Goal: Task Accomplishment & Management: Manage account settings

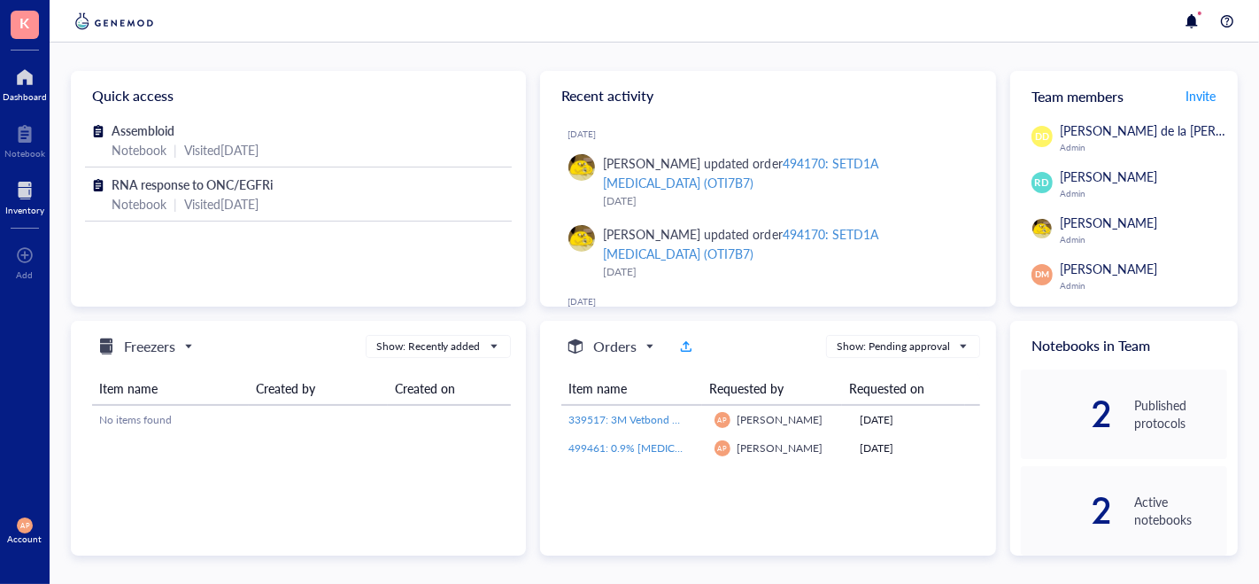
click at [5, 210] on div "Inventory" at bounding box center [24, 210] width 39 height 11
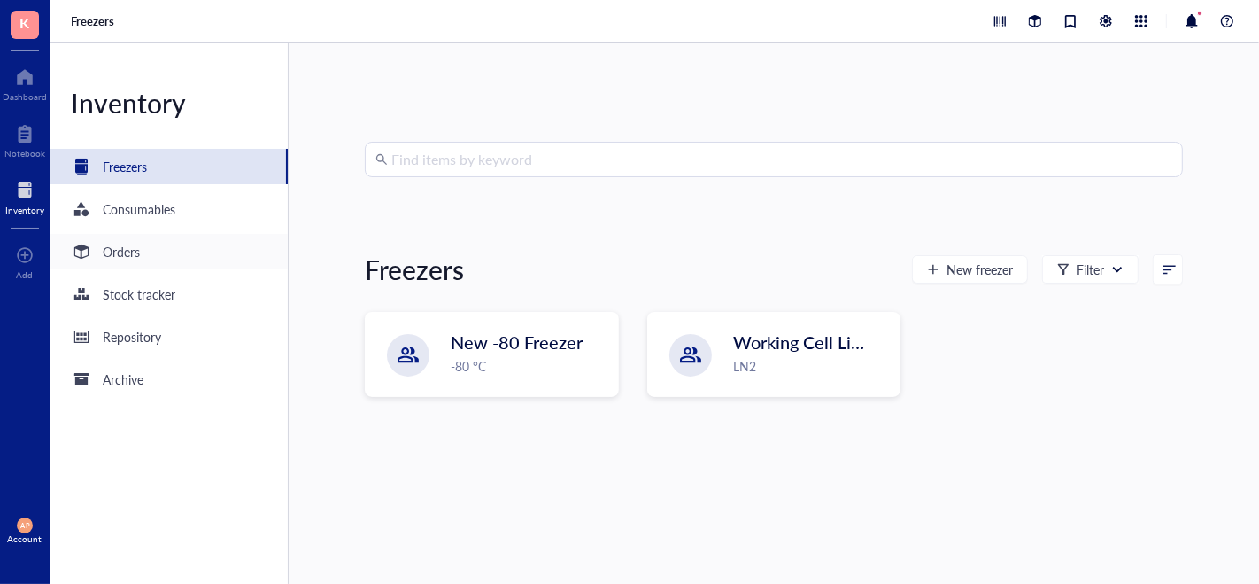
click at [143, 262] on div "Orders" at bounding box center [169, 251] width 238 height 35
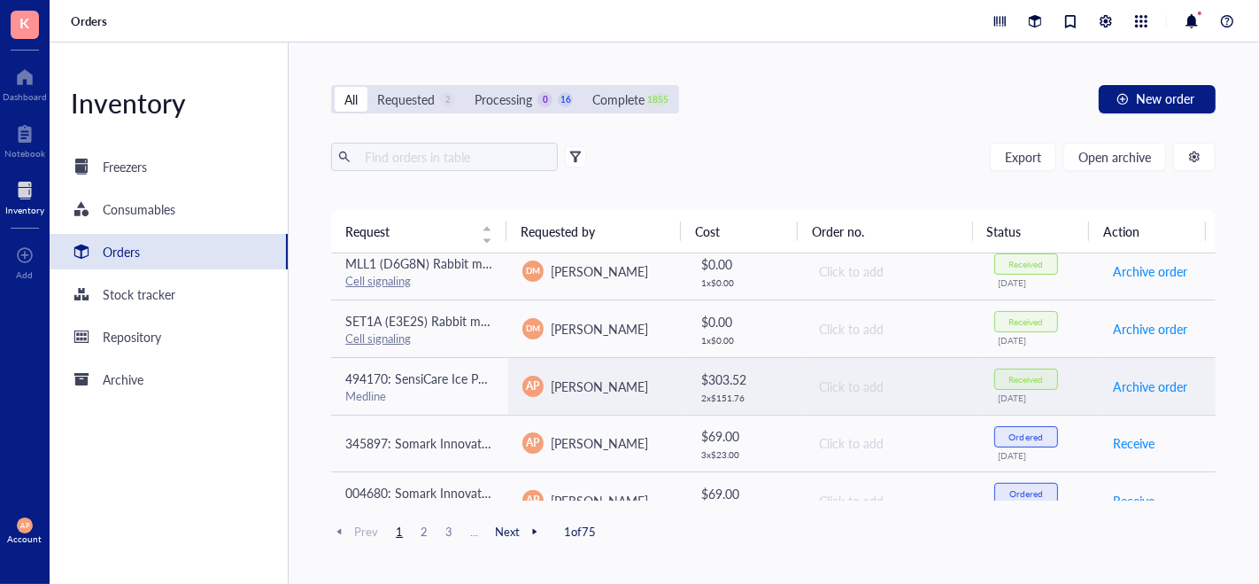
scroll to position [1184, 0]
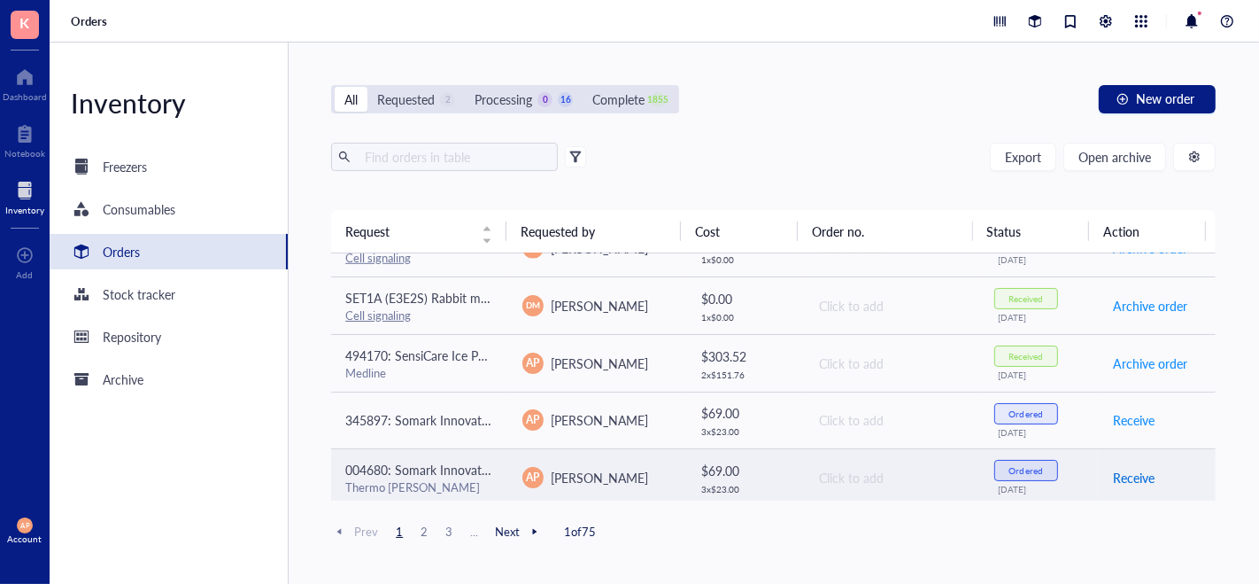
click at [1128, 469] on span "Receive" at bounding box center [1134, 477] width 42 height 19
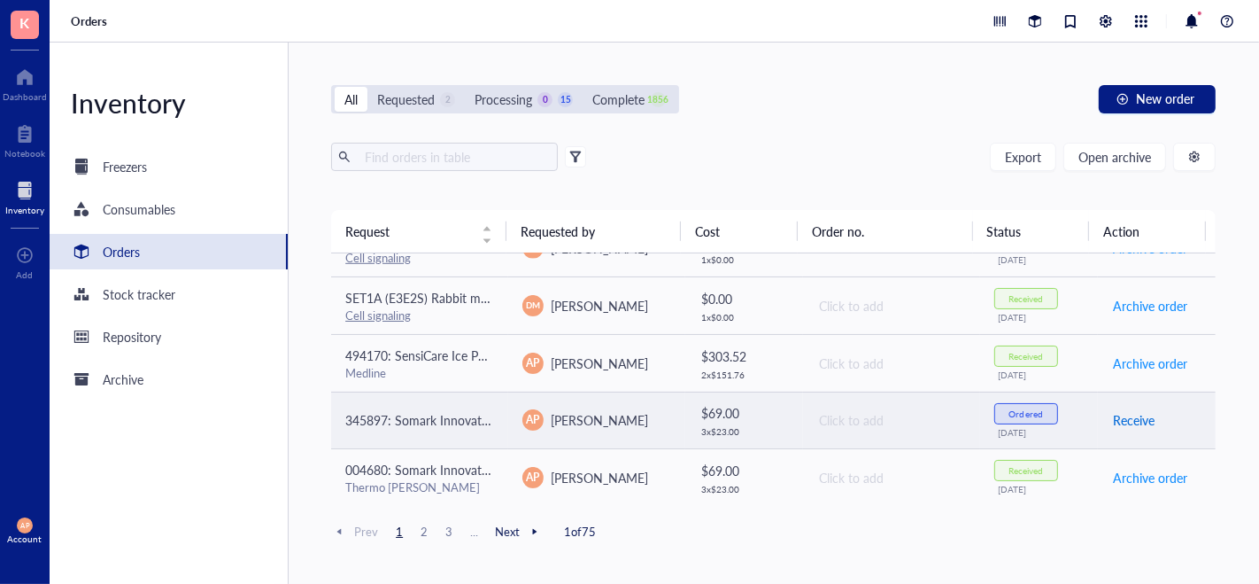
click at [1128, 410] on span "Receive" at bounding box center [1134, 419] width 42 height 19
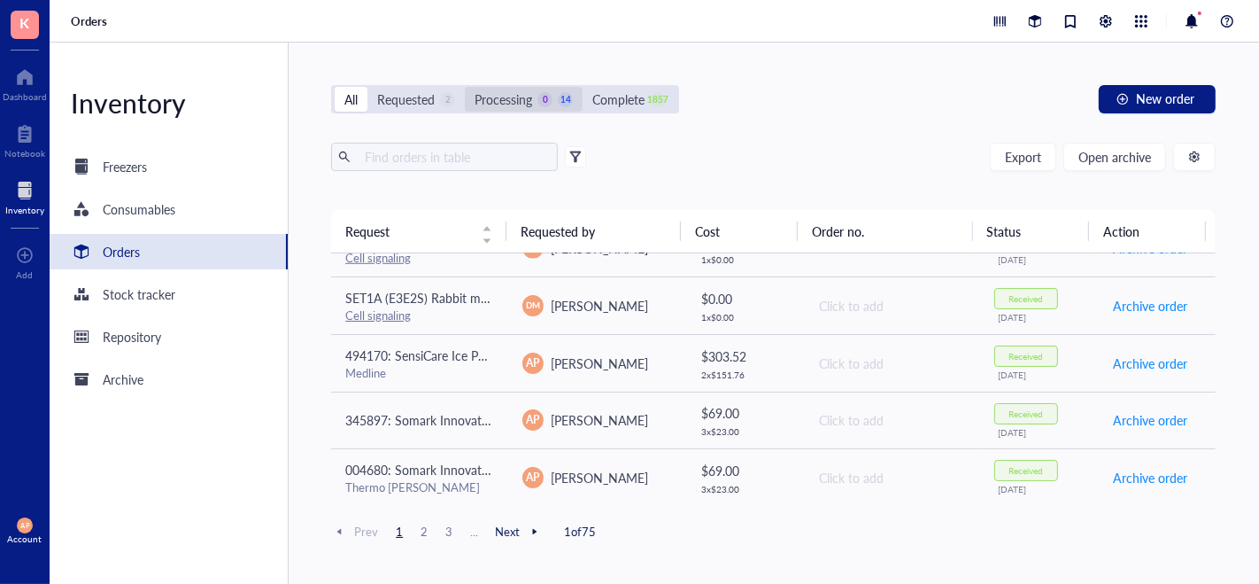
click at [519, 99] on div "Processing" at bounding box center [504, 98] width 58 height 19
click at [465, 87] on input "Processing 0 14" at bounding box center [465, 87] width 0 height 0
